Goal: Task Accomplishment & Management: Use online tool/utility

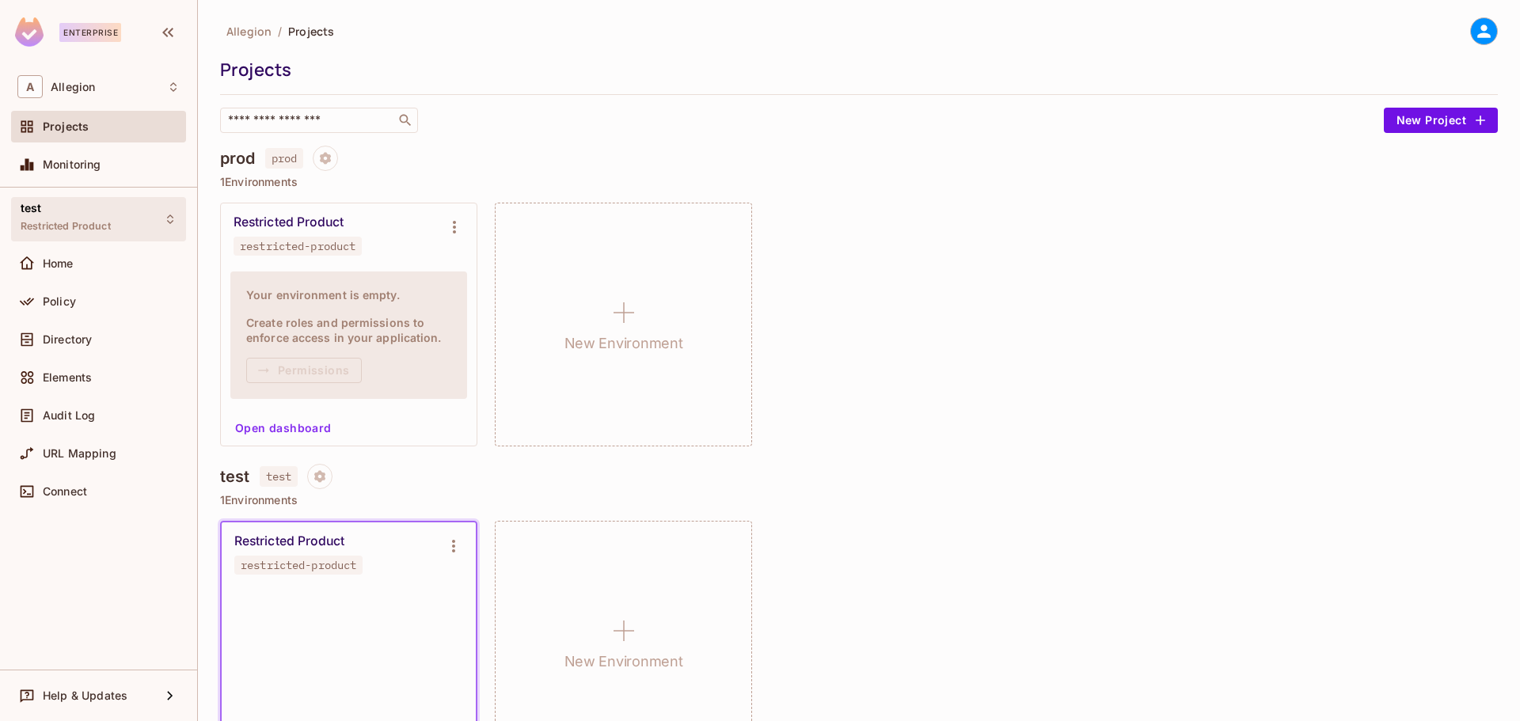
click at [48, 213] on div "test Restricted Product" at bounding box center [66, 219] width 90 height 34
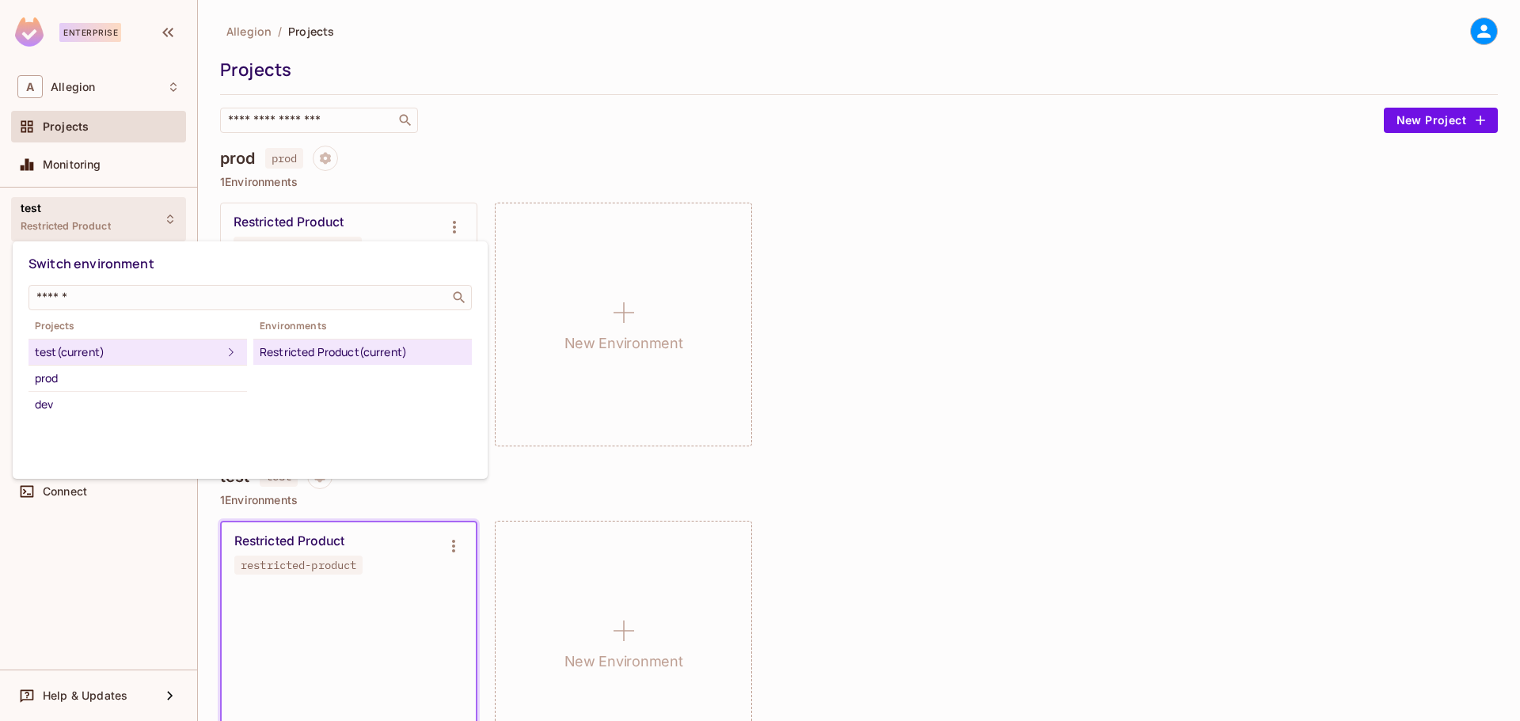
click at [350, 351] on div "Restricted Product (current)" at bounding box center [363, 352] width 206 height 19
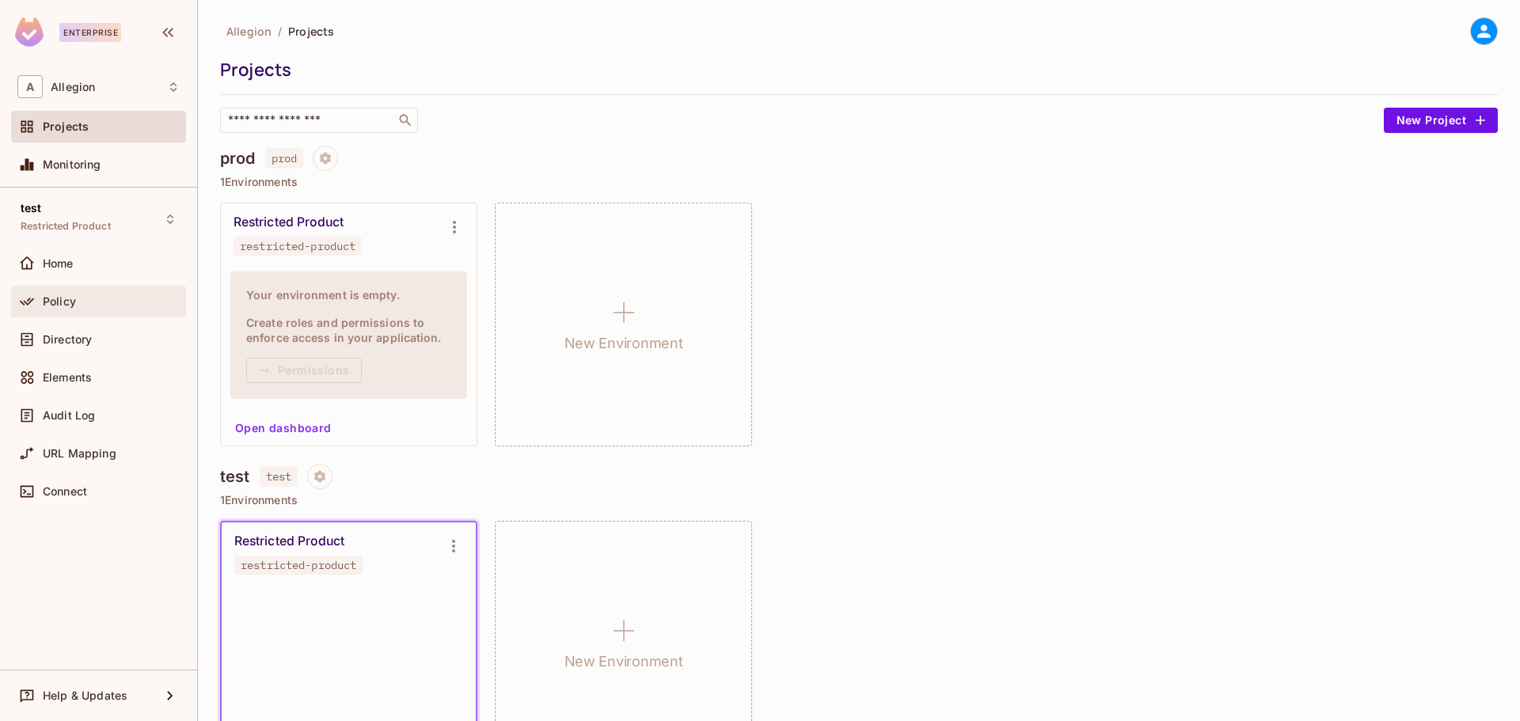
click at [57, 295] on span "Policy" at bounding box center [59, 301] width 33 height 13
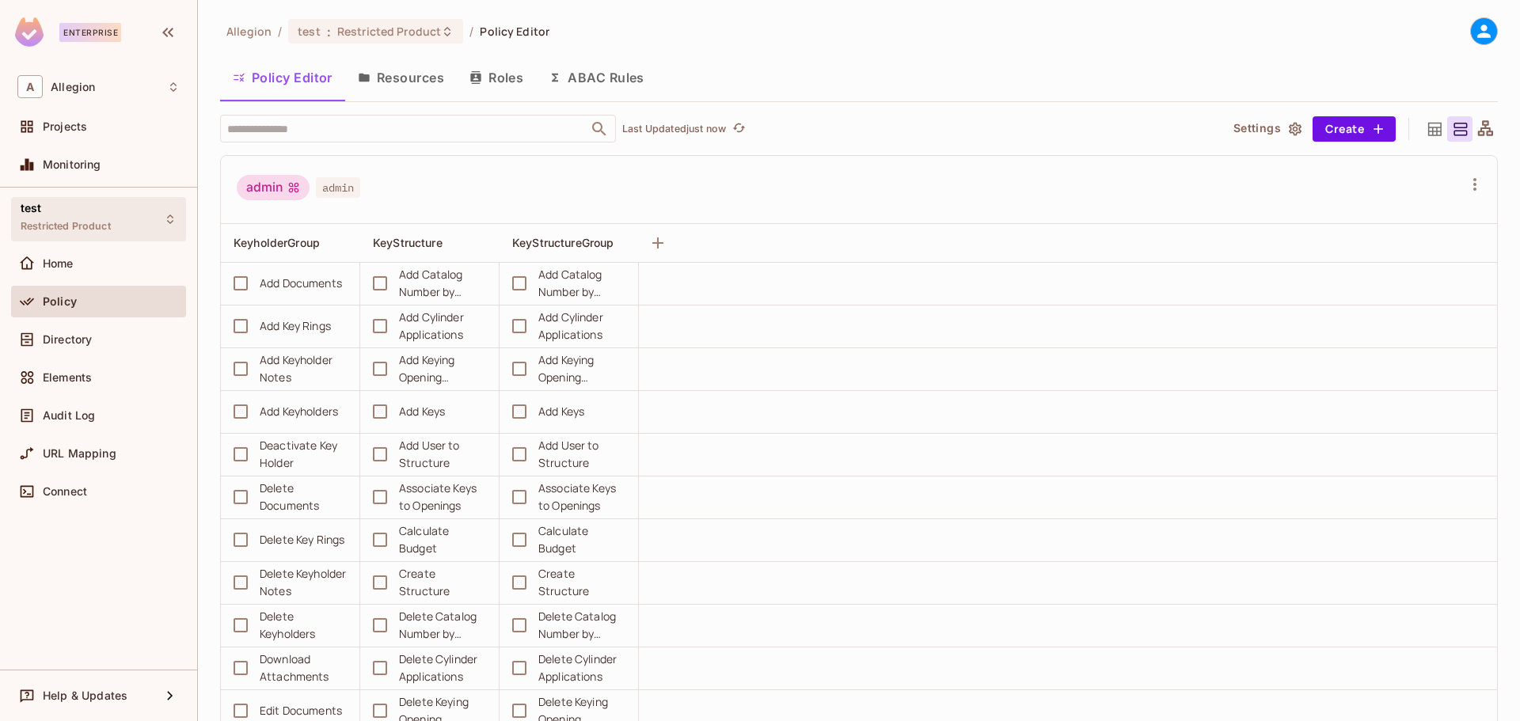
click at [46, 204] on div "test Restricted Product" at bounding box center [66, 219] width 90 height 34
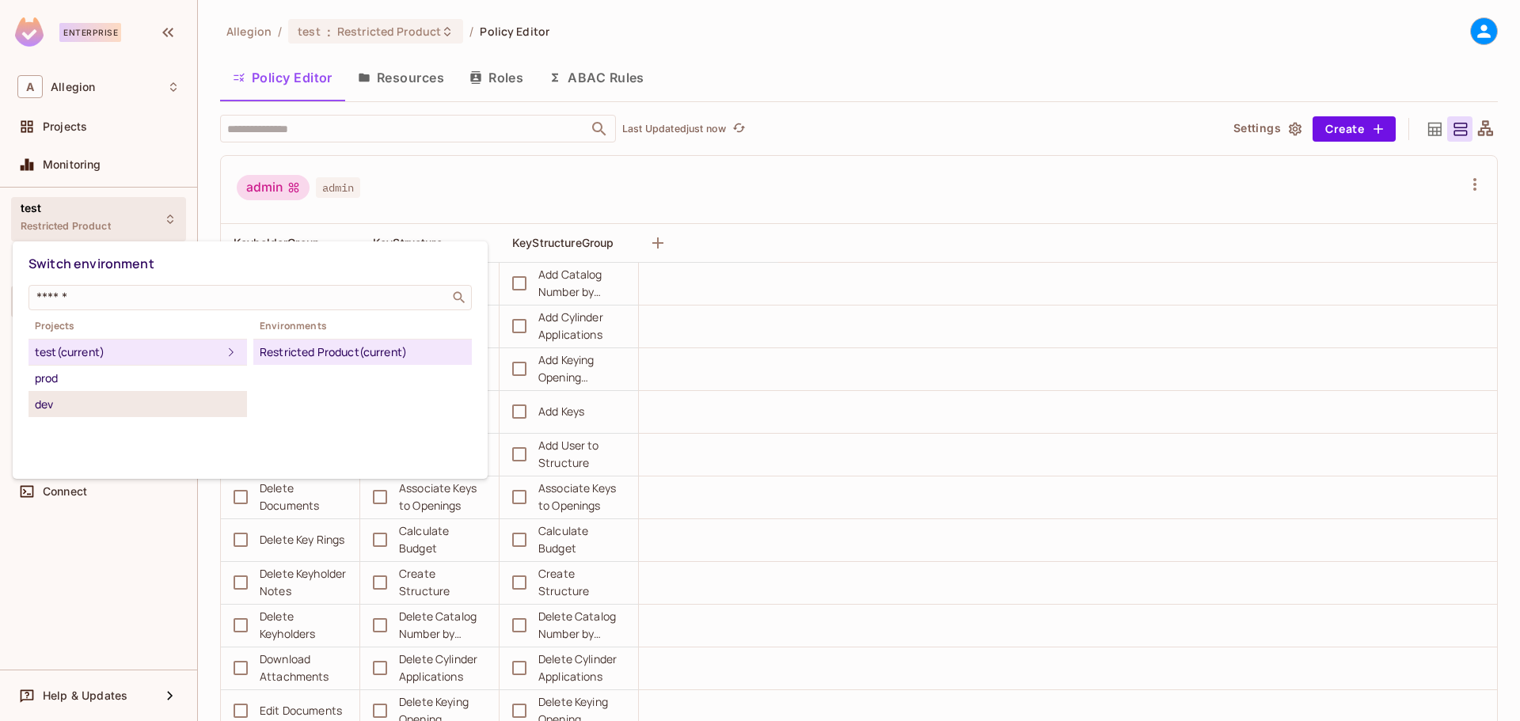
click at [70, 405] on div "dev" at bounding box center [138, 404] width 206 height 19
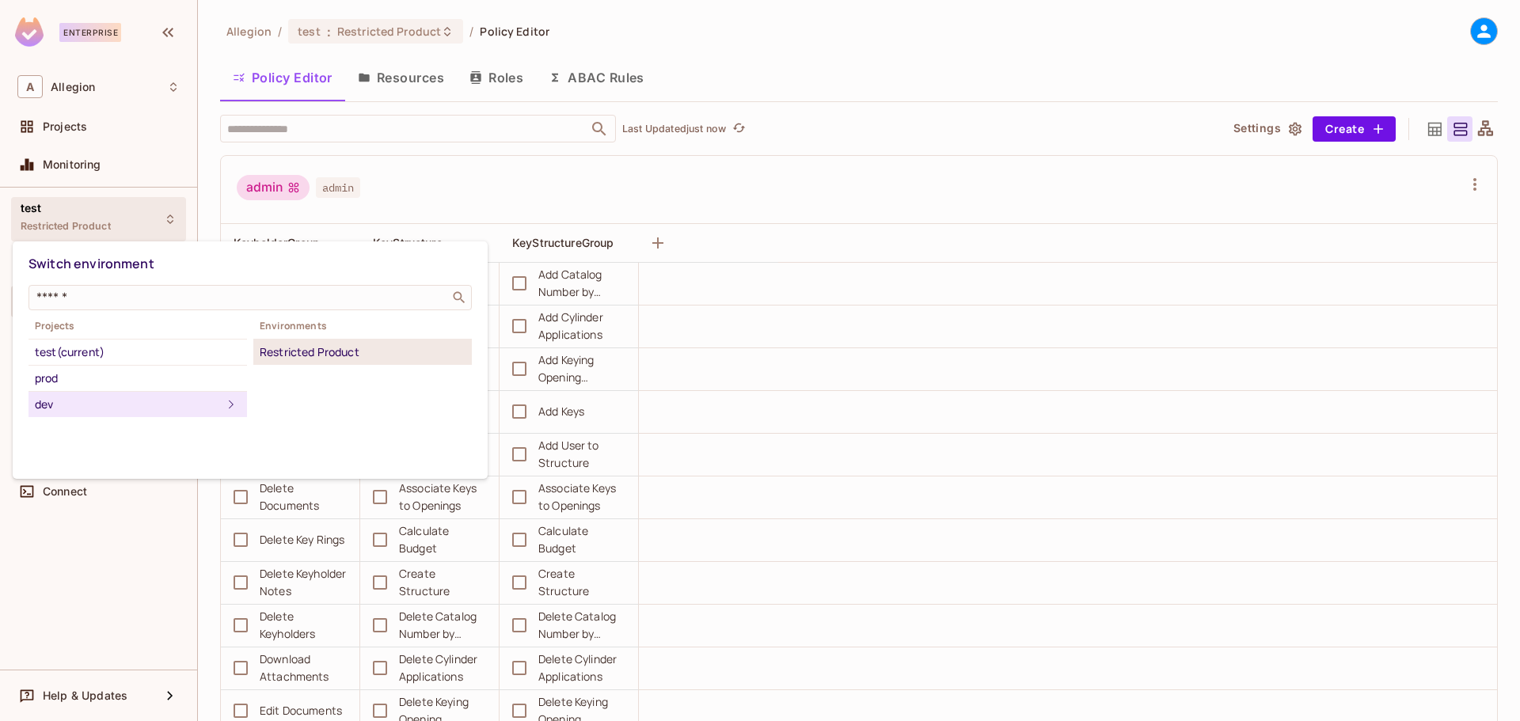
click at [326, 354] on div "Restricted Product" at bounding box center [363, 352] width 206 height 19
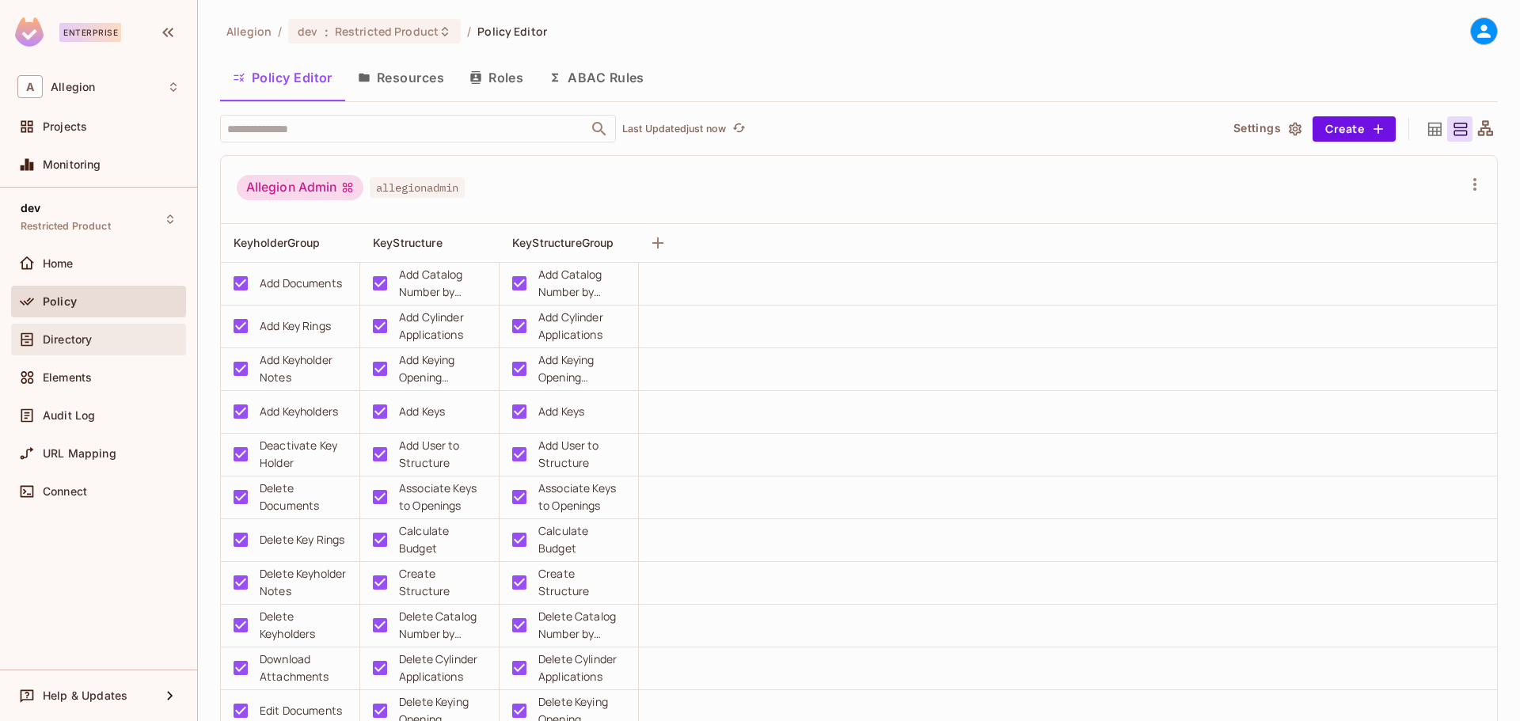
click at [70, 333] on span "Directory" at bounding box center [67, 339] width 49 height 13
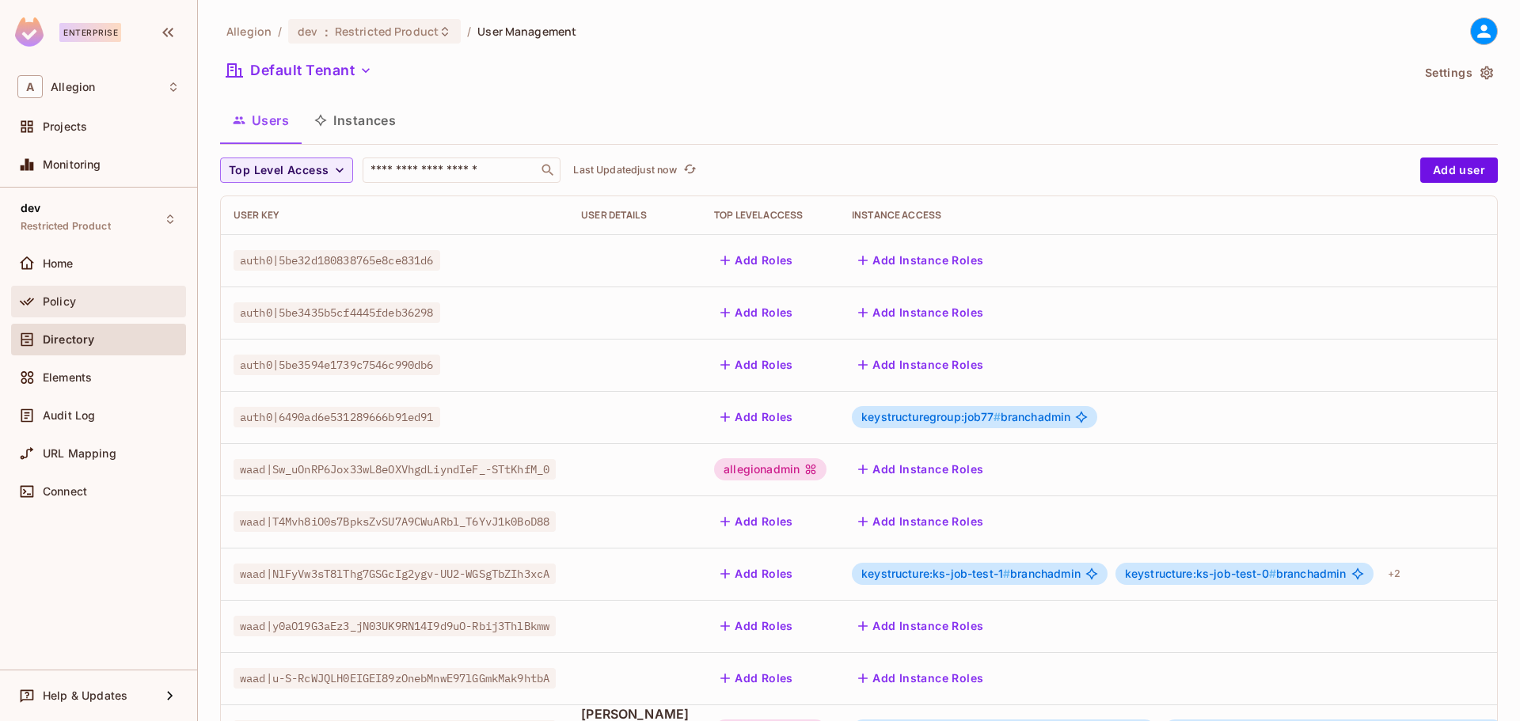
click at [78, 295] on div "Policy" at bounding box center [111, 301] width 137 height 13
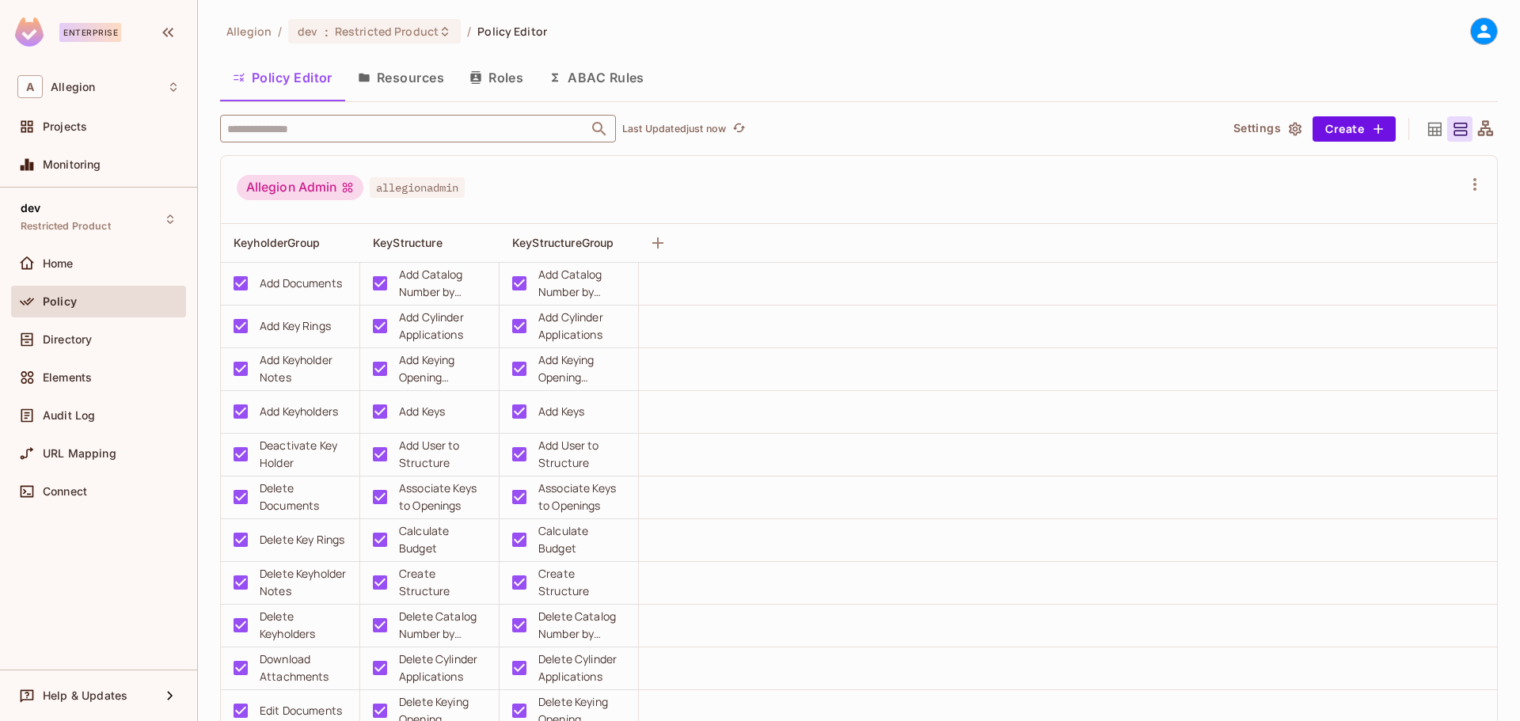
click at [450, 129] on input "text" at bounding box center [404, 129] width 362 height 28
type input "******"
click at [597, 131] on icon "Close" at bounding box center [598, 128] width 13 height 13
click at [597, 131] on icon "Open" at bounding box center [598, 128] width 13 height 13
click at [597, 131] on icon "Close" at bounding box center [598, 128] width 13 height 13
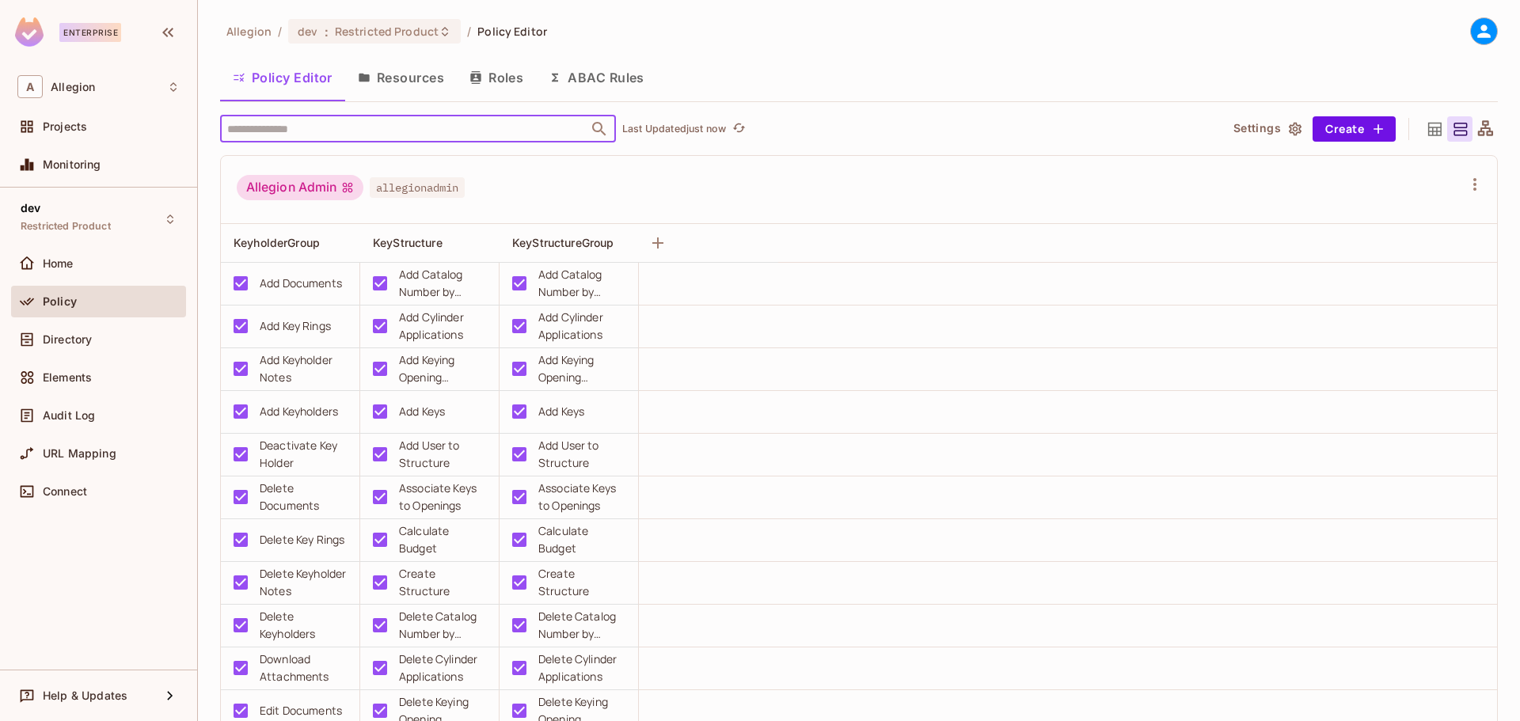
click at [402, 77] on button "Resources" at bounding box center [401, 78] width 112 height 40
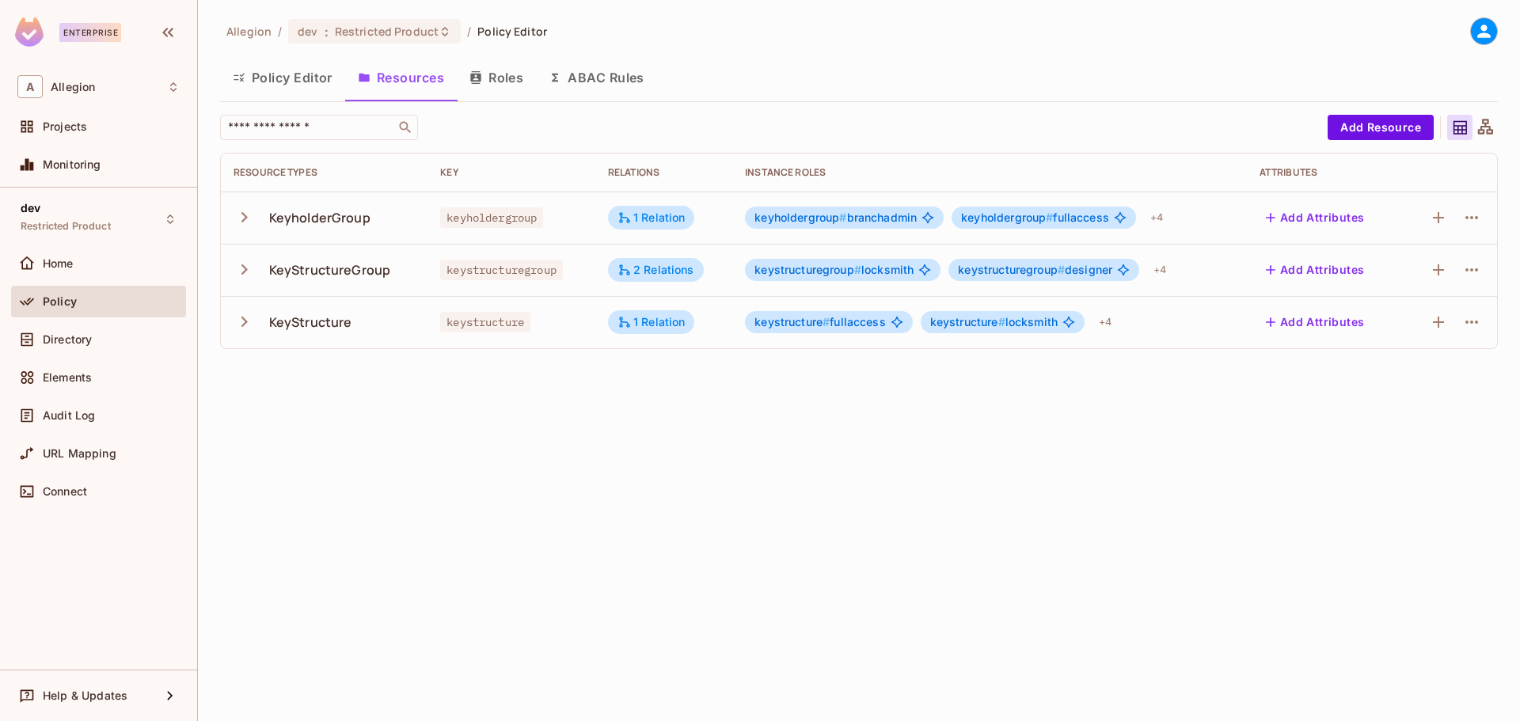
click at [244, 273] on icon "button" at bounding box center [245, 269] width 6 height 10
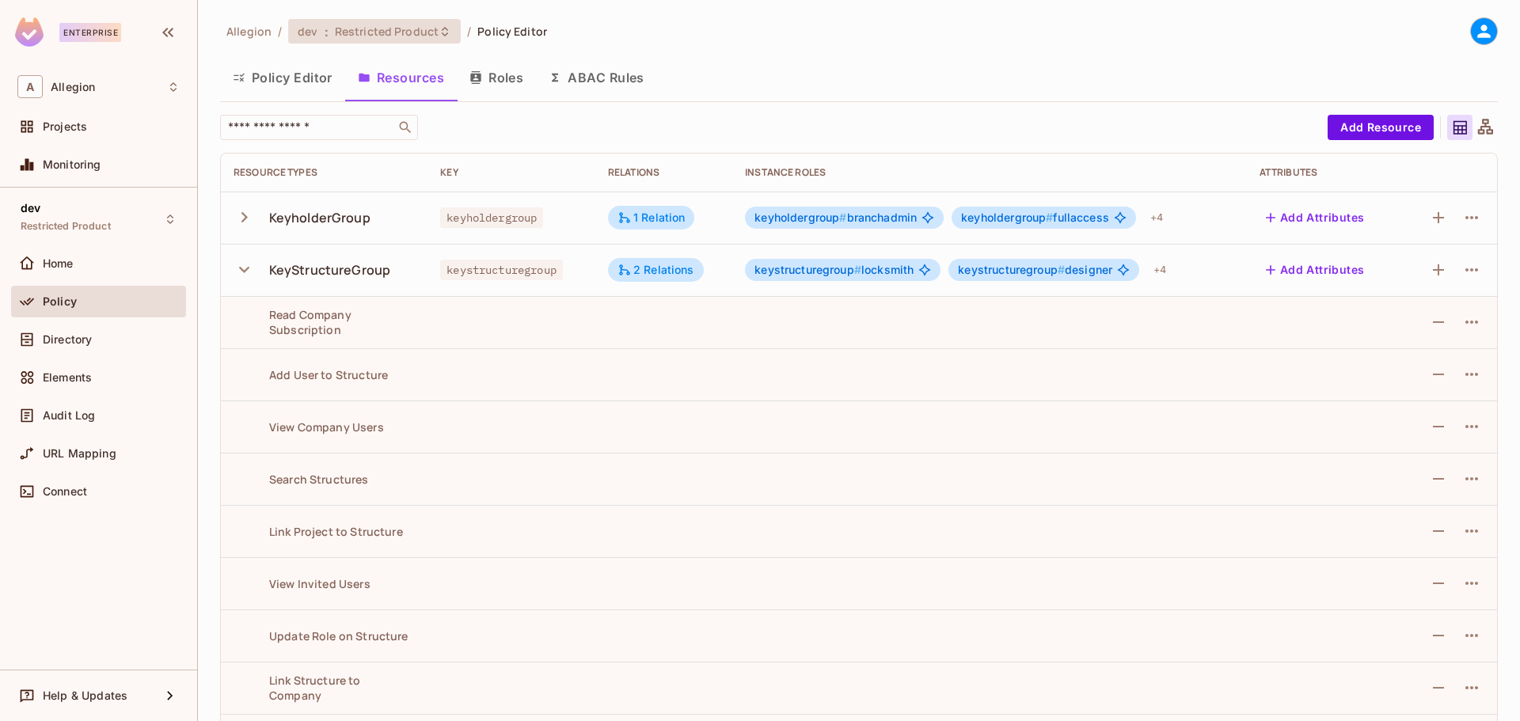
click at [393, 23] on div "dev : Restricted Product" at bounding box center [374, 31] width 173 height 25
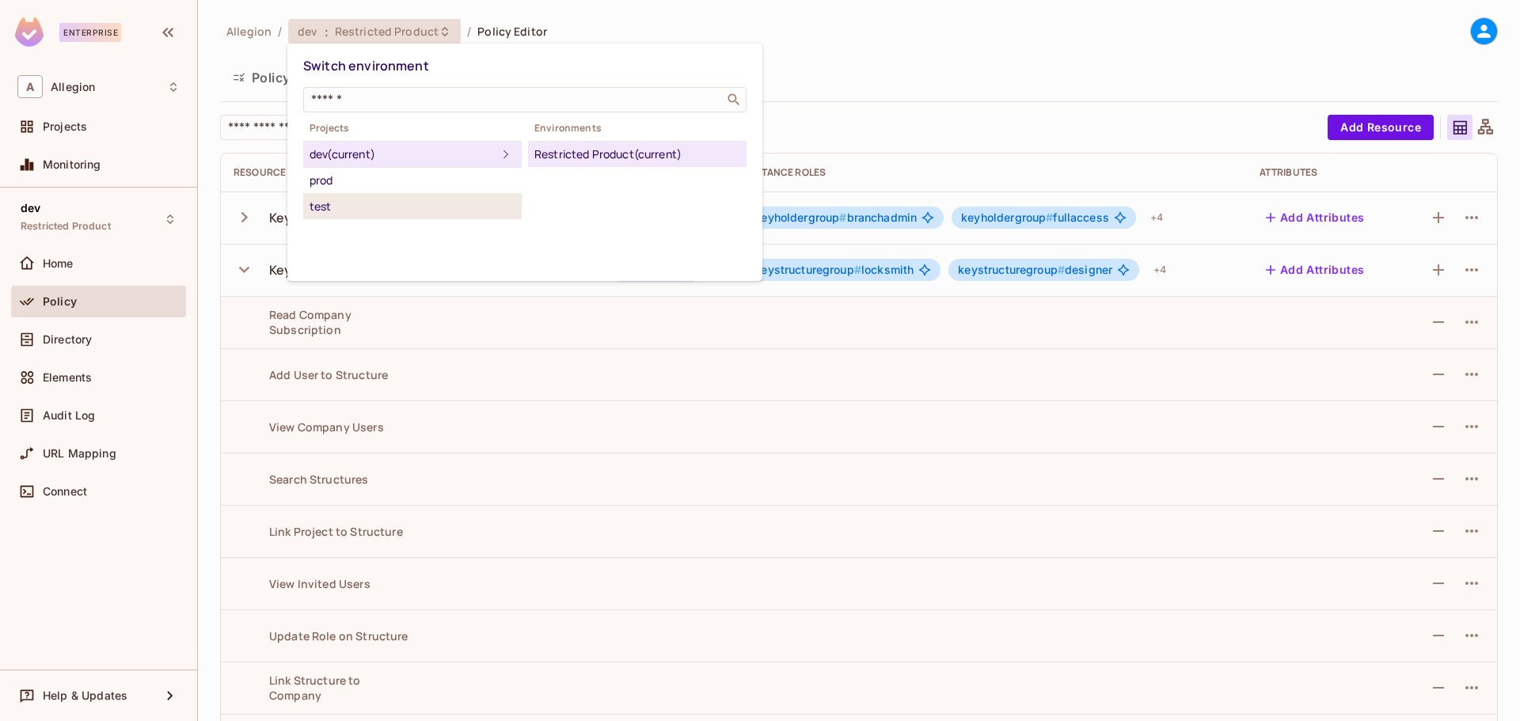
click at [334, 211] on div "test" at bounding box center [413, 206] width 206 height 19
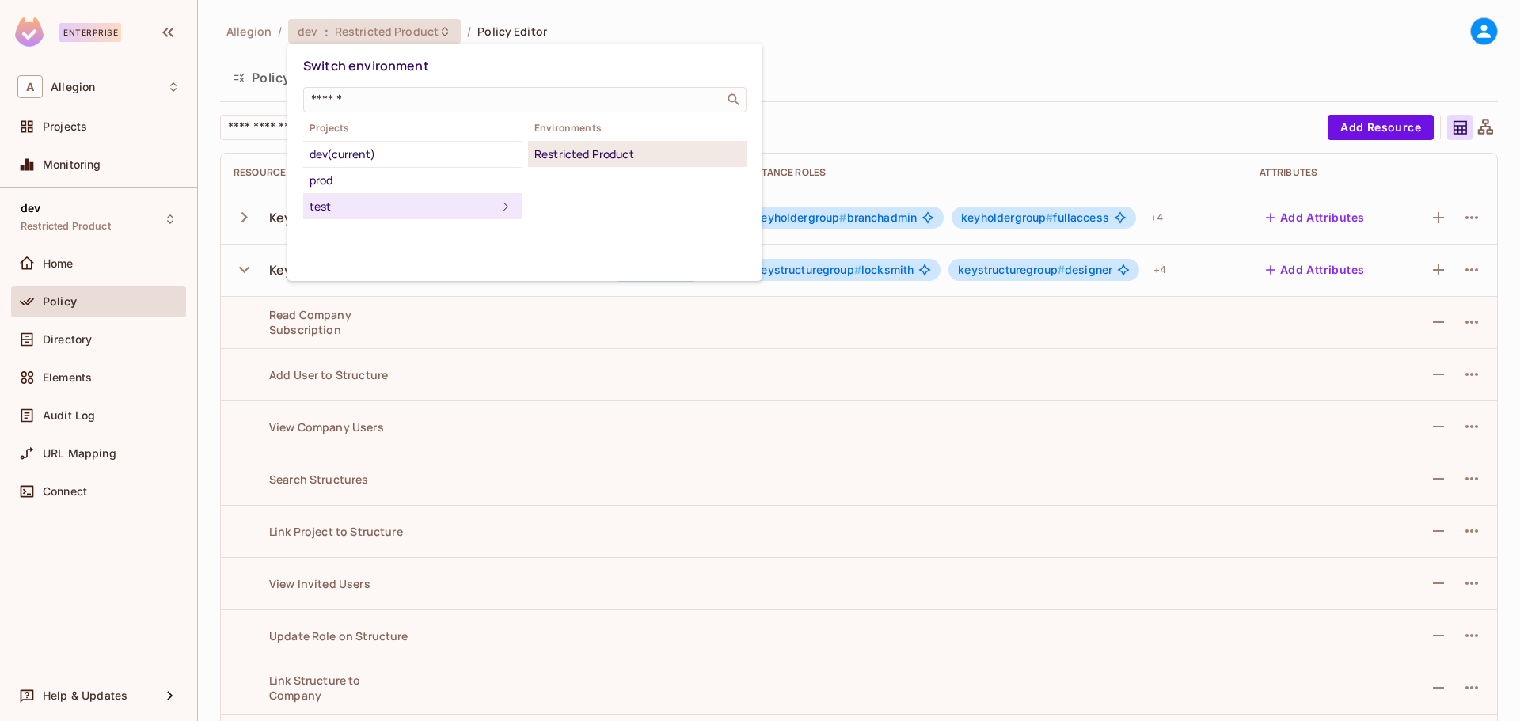
click at [597, 159] on div "Restricted Product" at bounding box center [638, 154] width 206 height 19
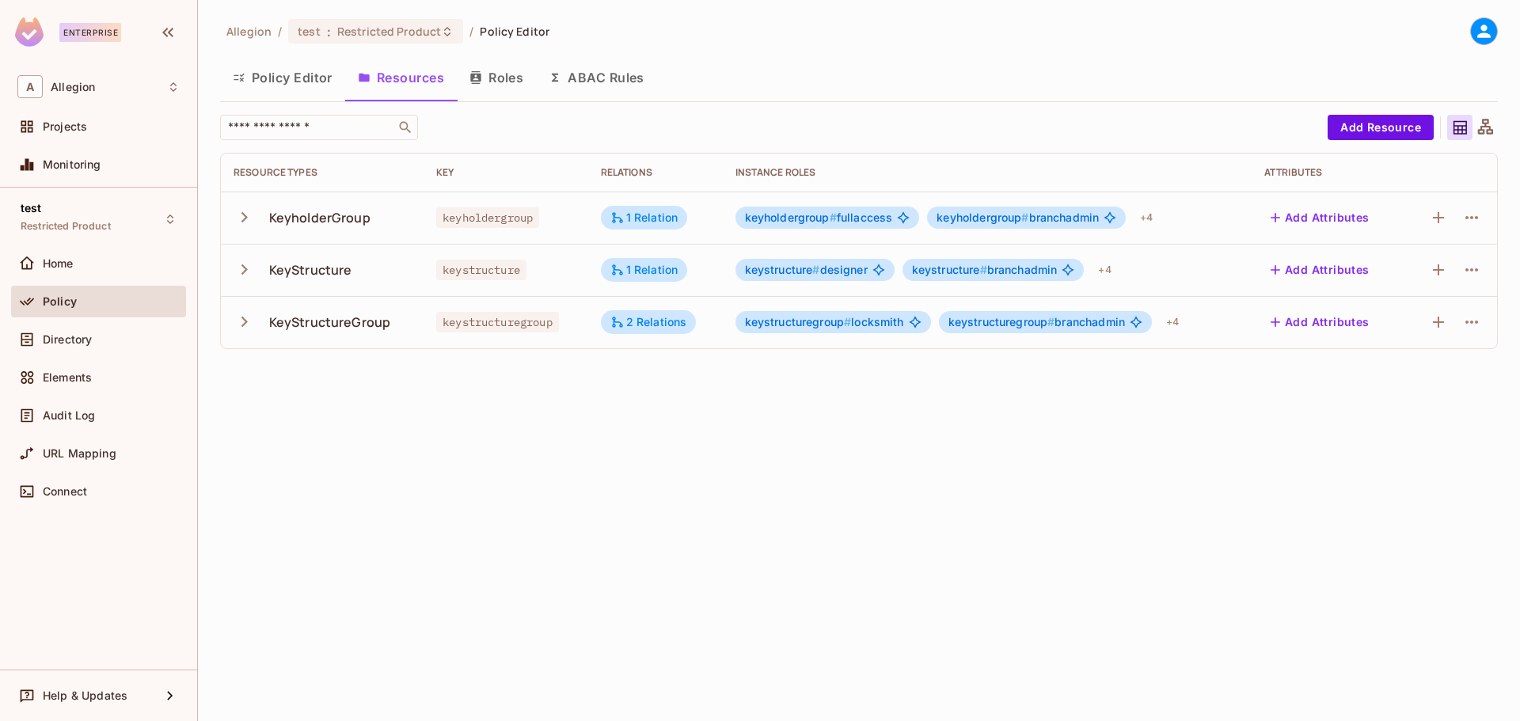
click at [249, 316] on icon "button" at bounding box center [244, 321] width 21 height 21
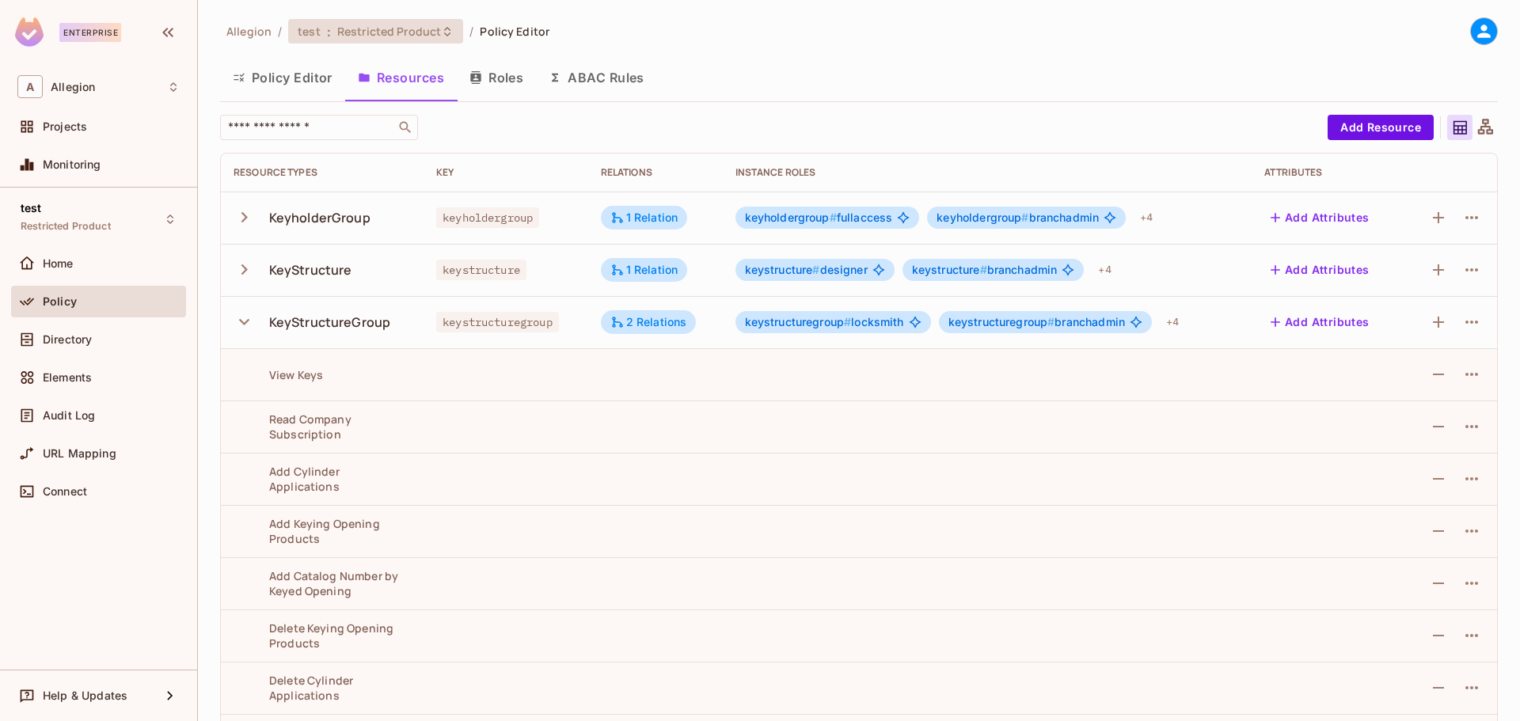
click at [318, 23] on div "test : Restricted Product" at bounding box center [375, 31] width 175 height 25
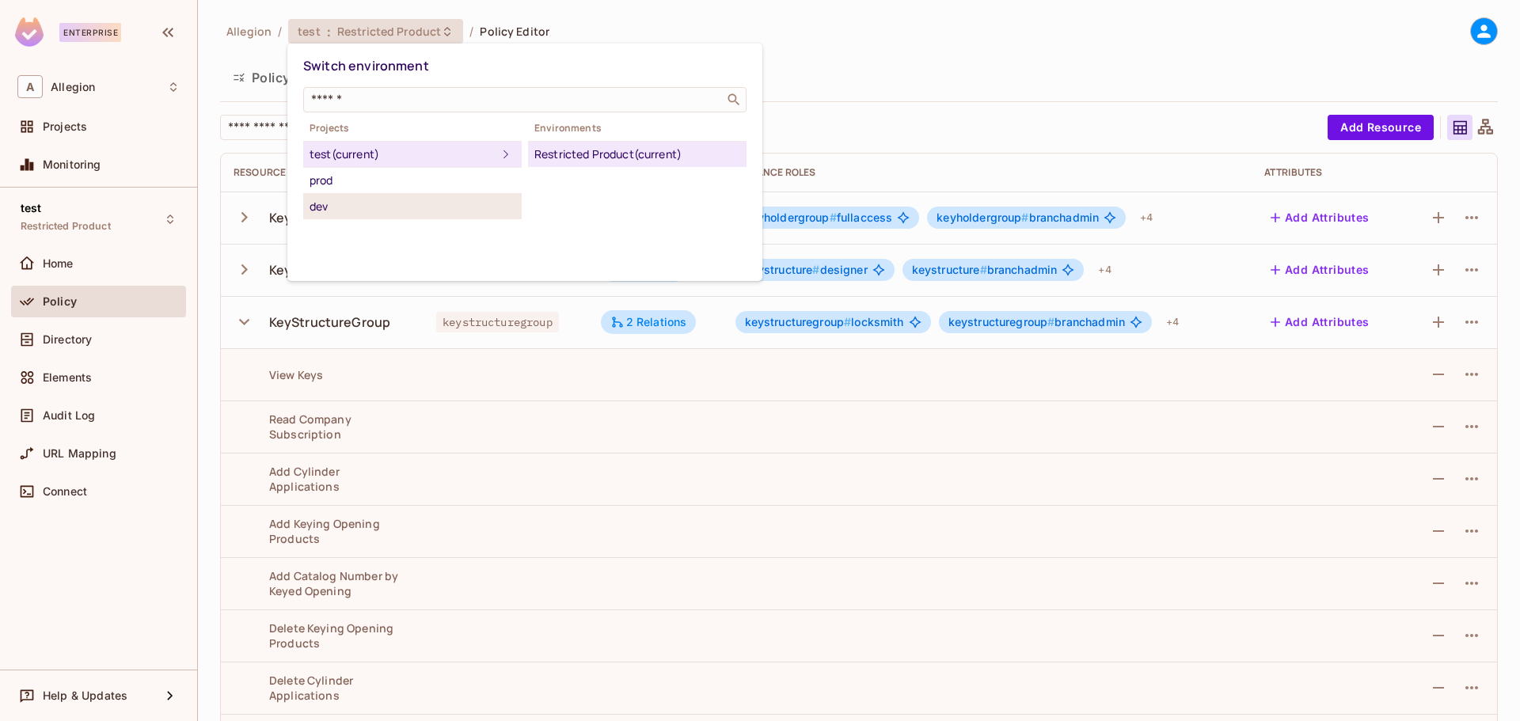
click at [339, 205] on div "dev" at bounding box center [413, 206] width 206 height 19
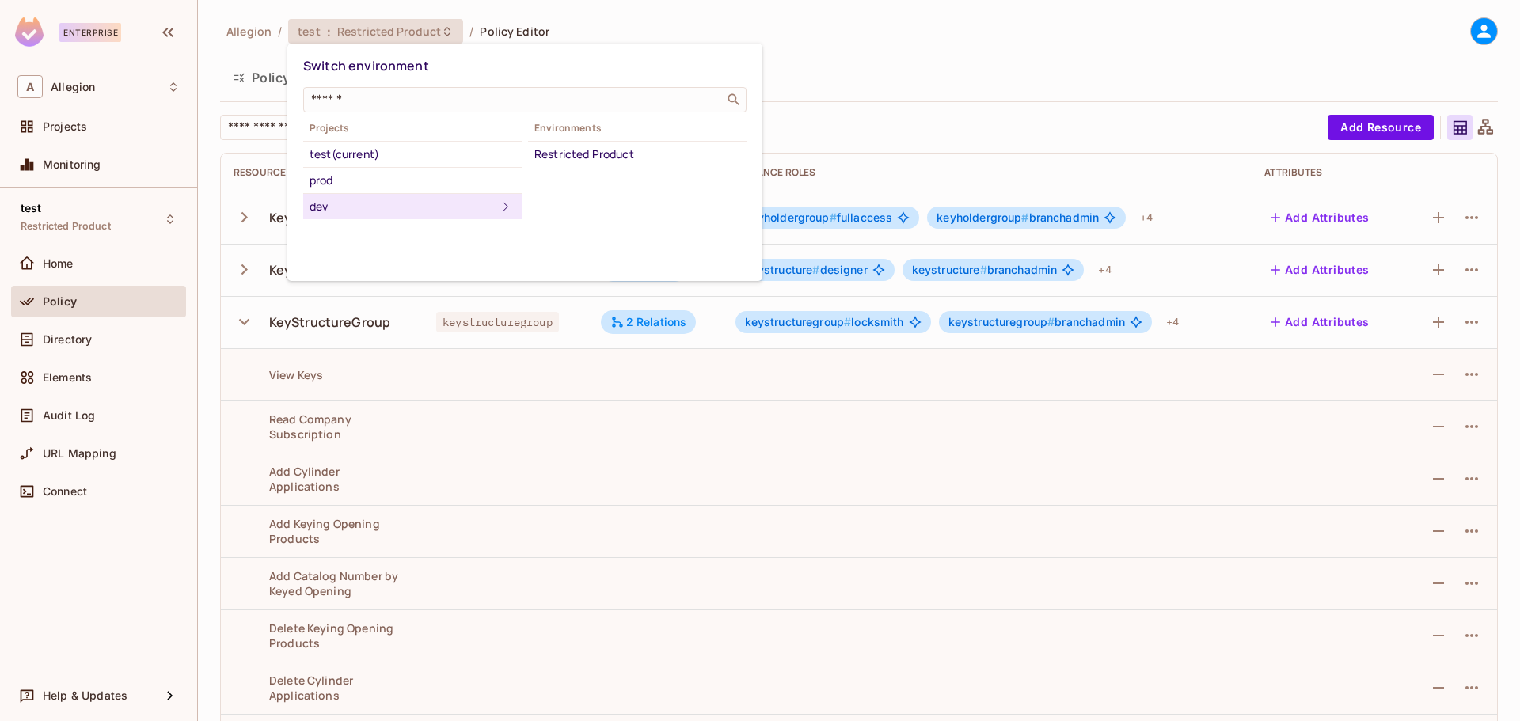
click at [588, 140] on div "Environments Restricted Product" at bounding box center [637, 144] width 219 height 45
click at [573, 154] on div "Restricted Product" at bounding box center [638, 154] width 206 height 19
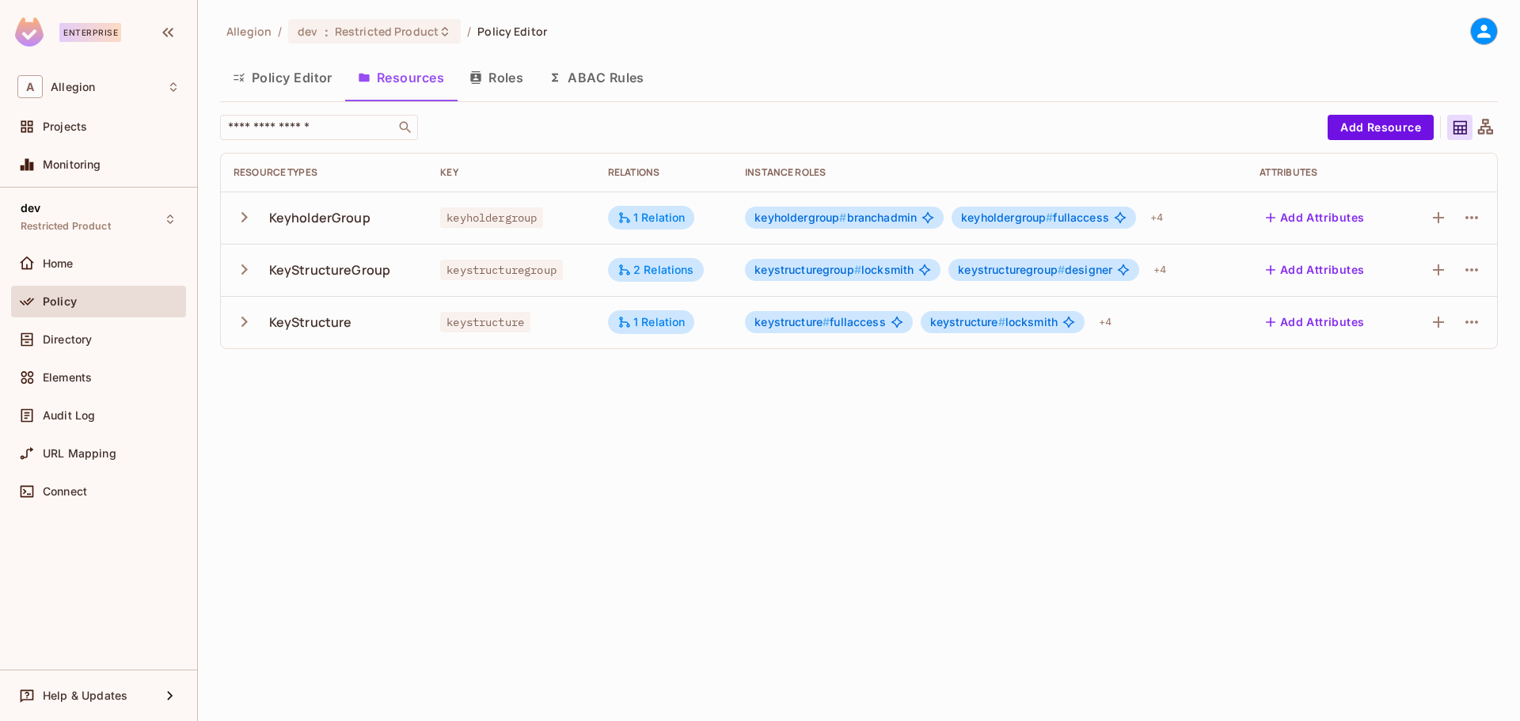
click at [247, 328] on icon "button" at bounding box center [244, 321] width 21 height 21
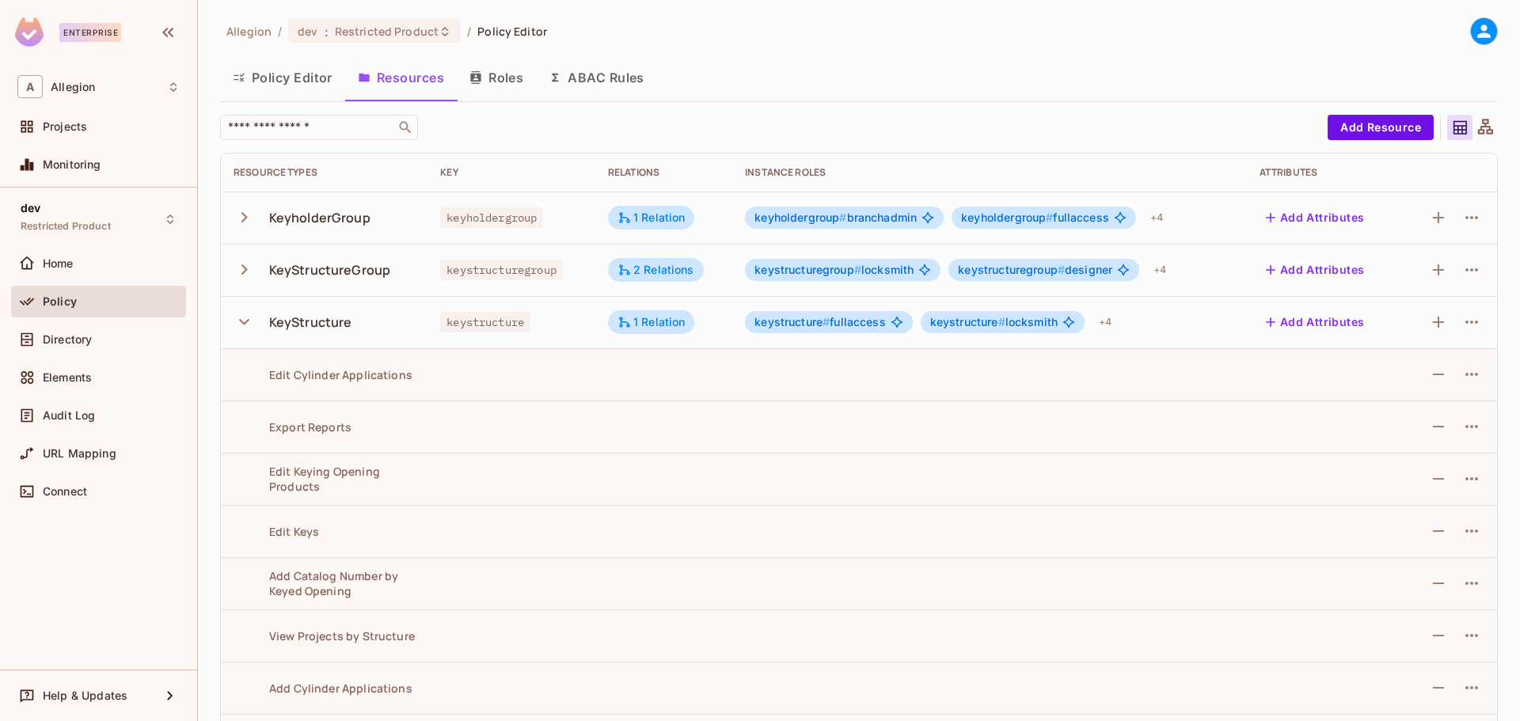
click at [230, 315] on td "KeyStructure" at bounding box center [324, 322] width 207 height 52
click at [269, 323] on div "KeyStructure" at bounding box center [310, 322] width 83 height 17
click at [252, 323] on icon "button" at bounding box center [244, 321] width 21 height 21
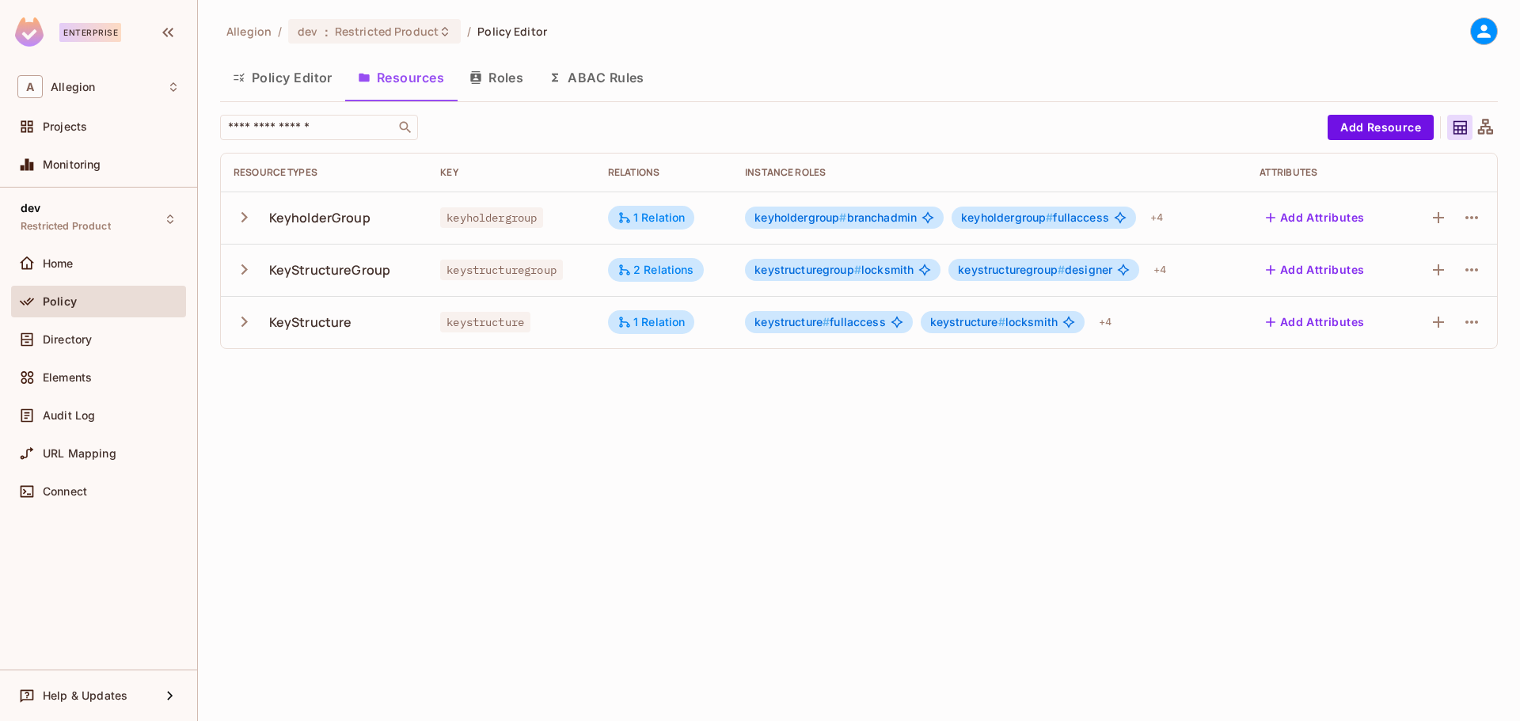
click at [442, 434] on div "Allegion / dev : Restricted Product / Policy Editor Policy Editor Resources Rol…" at bounding box center [859, 360] width 1322 height 721
click at [1102, 461] on div "Allegion / dev : Restricted Product / Policy Editor Policy Editor Resources Rol…" at bounding box center [859, 360] width 1322 height 721
